Goal: Connect with others

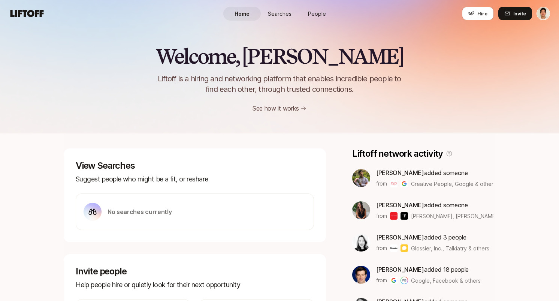
click at [283, 12] on span "Searches" at bounding box center [280, 14] width 24 height 8
click at [314, 16] on span "People" at bounding box center [317, 14] width 18 height 8
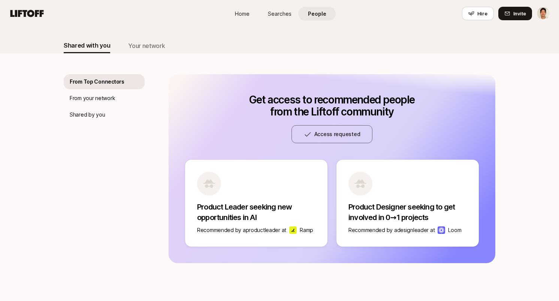
scroll to position [33, 0]
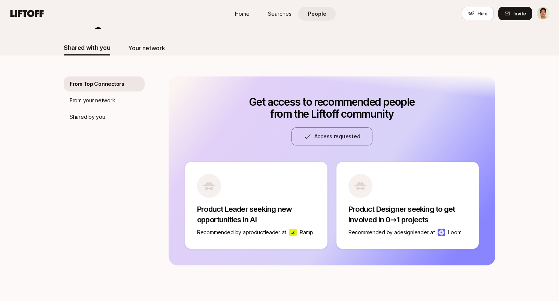
click at [151, 46] on div "Your network" at bounding box center [146, 48] width 37 height 10
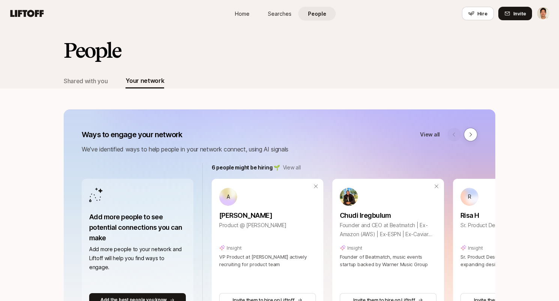
scroll to position [326, 0]
